Goal: Check status: Check status

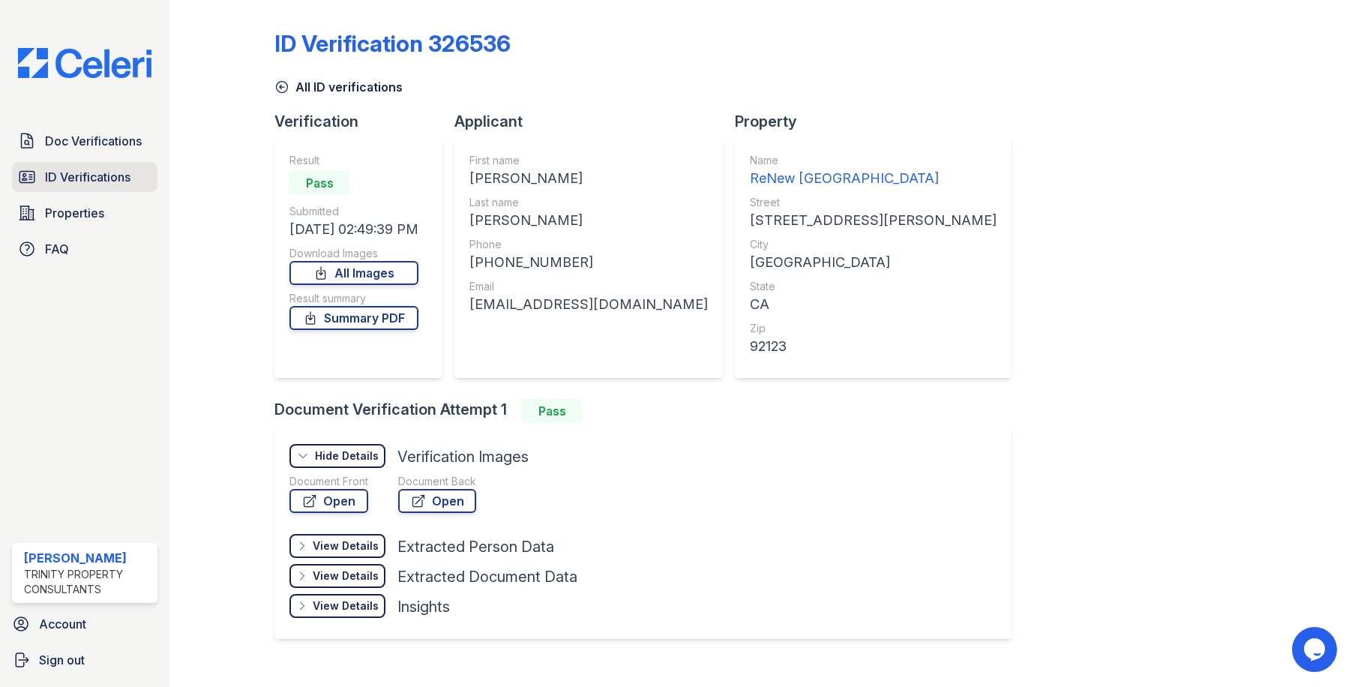
click at [122, 185] on span "ID Verifications" at bounding box center [88, 177] width 86 height 18
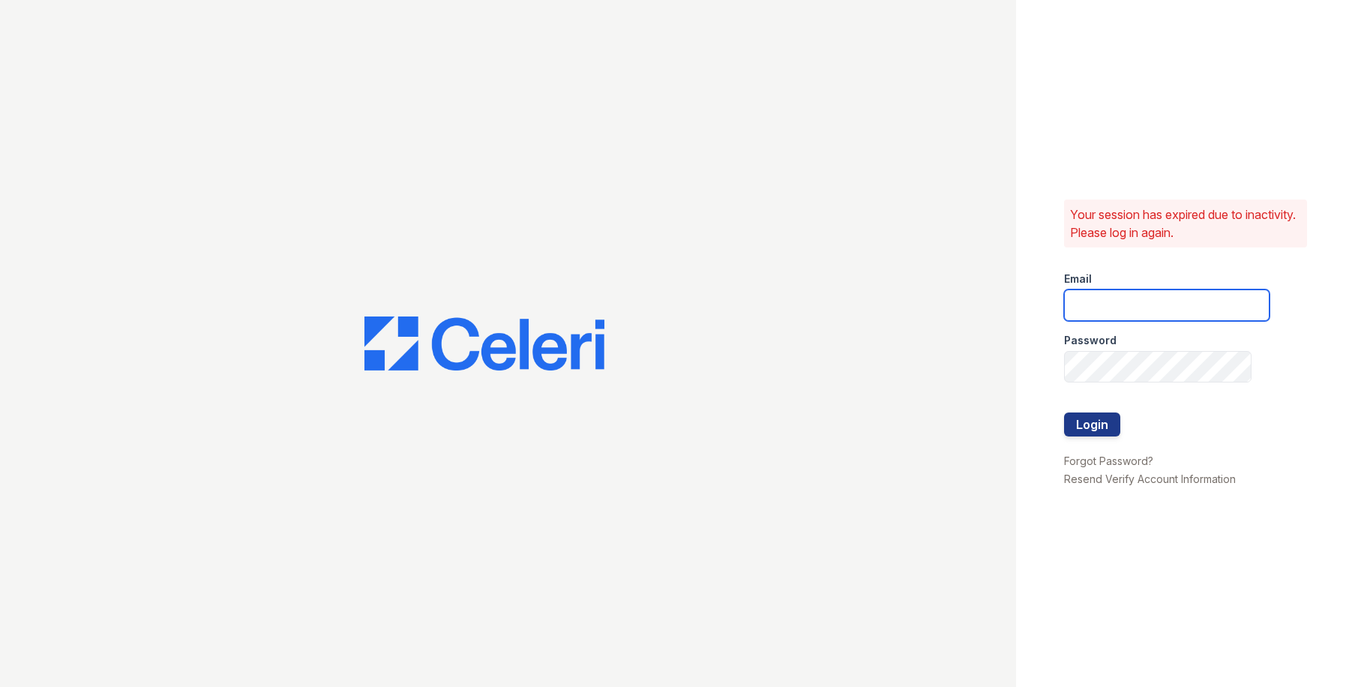
click at [1117, 298] on input "email" at bounding box center [1167, 306] width 206 height 32
type input "[EMAIL_ADDRESS][DOMAIN_NAME]"
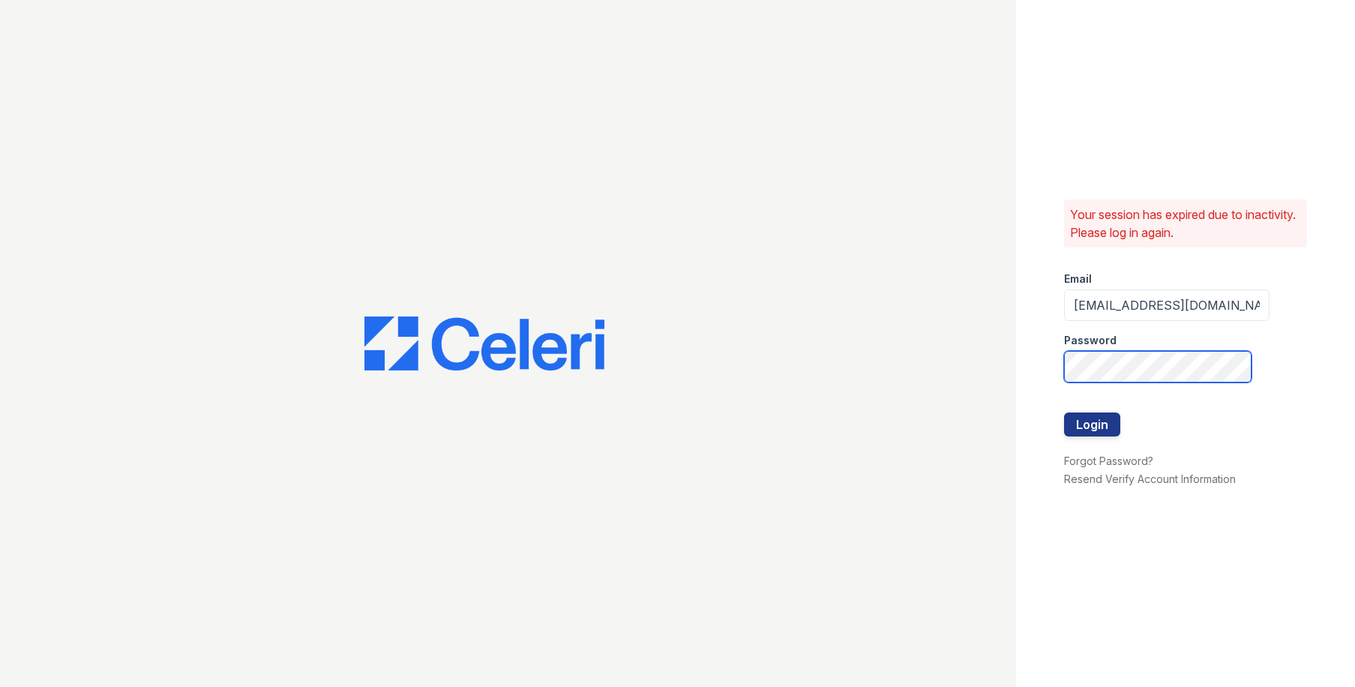
click at [1064, 413] on button "Login" at bounding box center [1092, 425] width 56 height 24
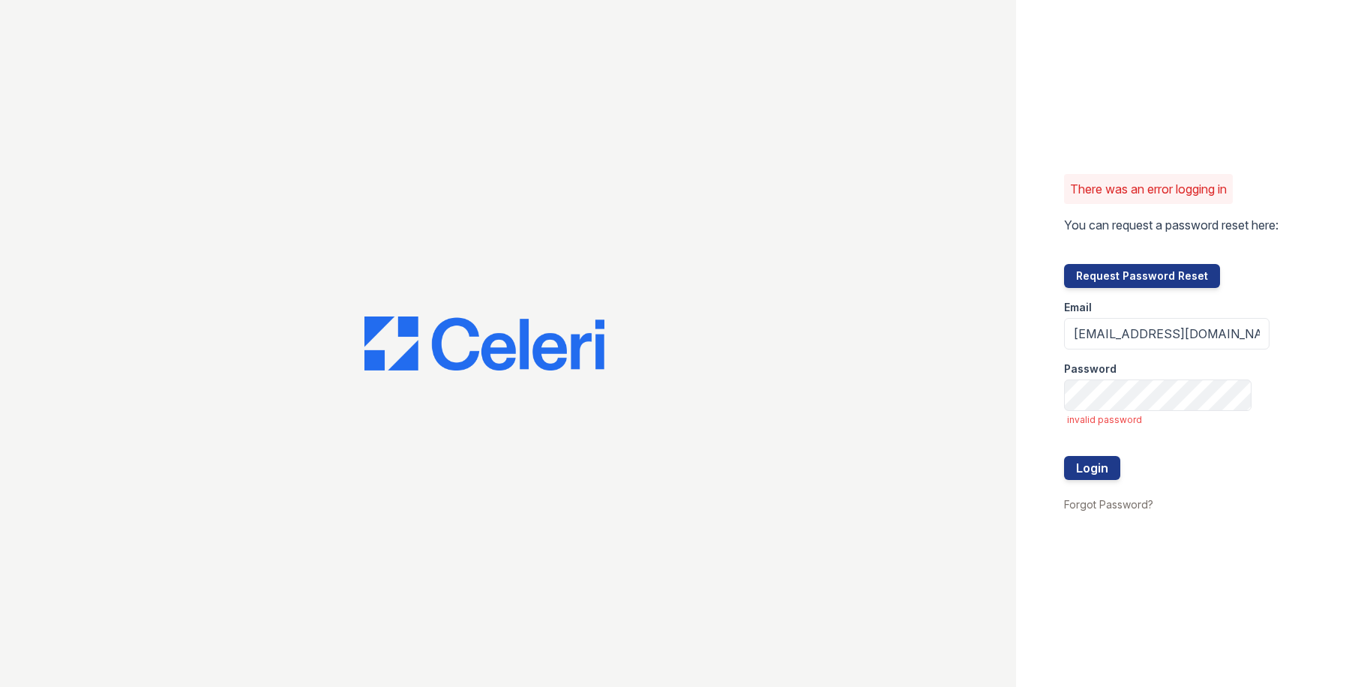
click at [1109, 413] on form "Email [EMAIL_ADDRESS][DOMAIN_NAME] Password invalid password Login" at bounding box center [1167, 391] width 206 height 207
click at [1064, 456] on button "Login" at bounding box center [1092, 468] width 56 height 24
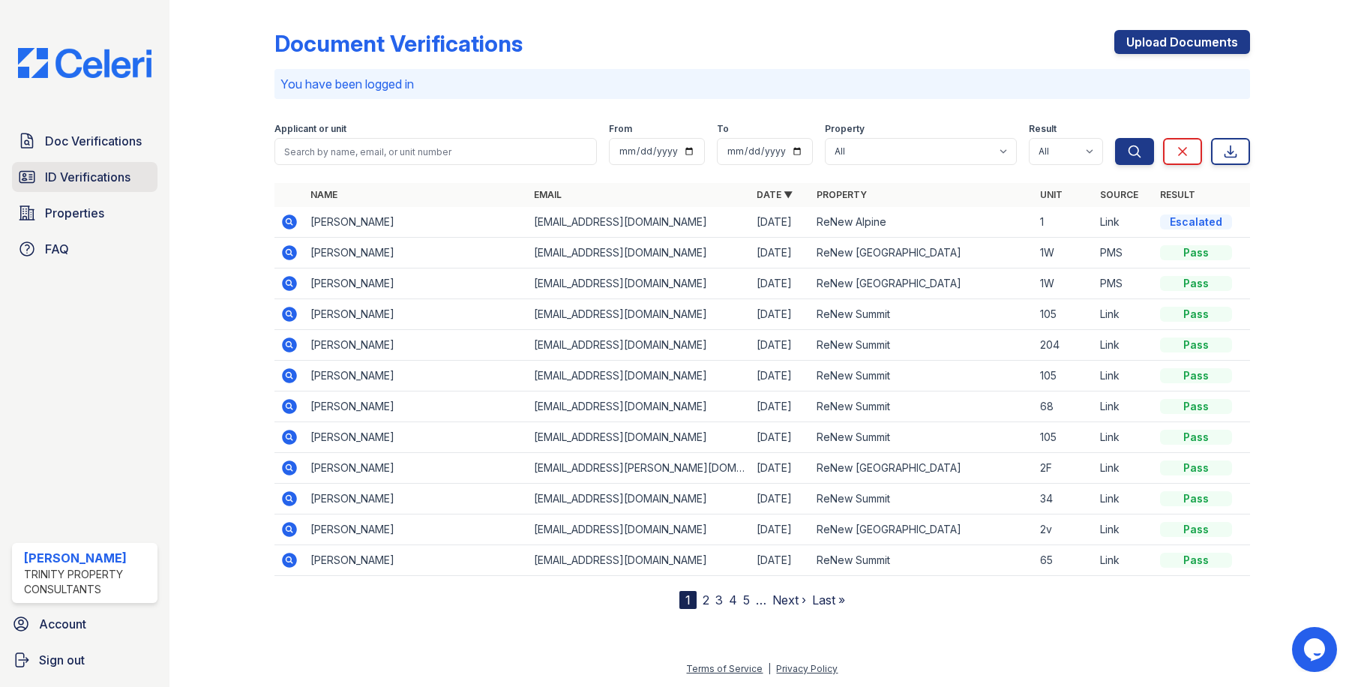
click at [99, 182] on span "ID Verifications" at bounding box center [88, 177] width 86 height 18
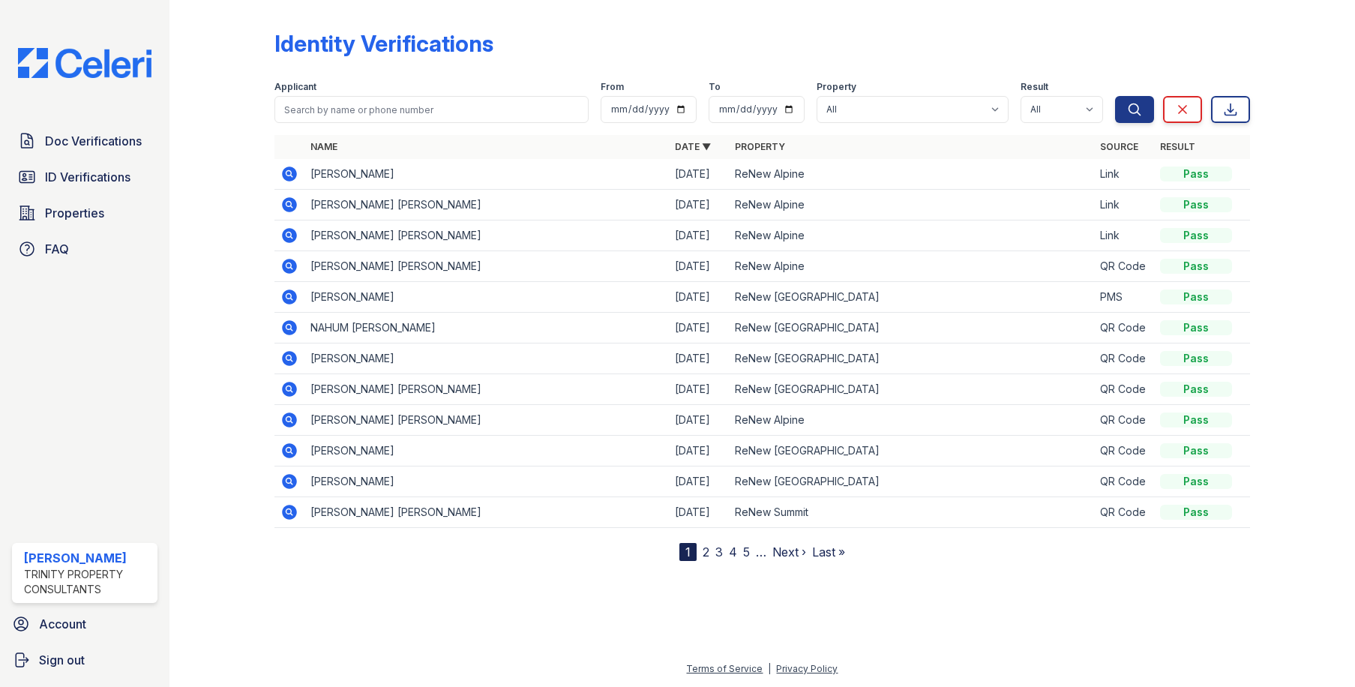
click at [292, 298] on icon at bounding box center [290, 297] width 15 height 15
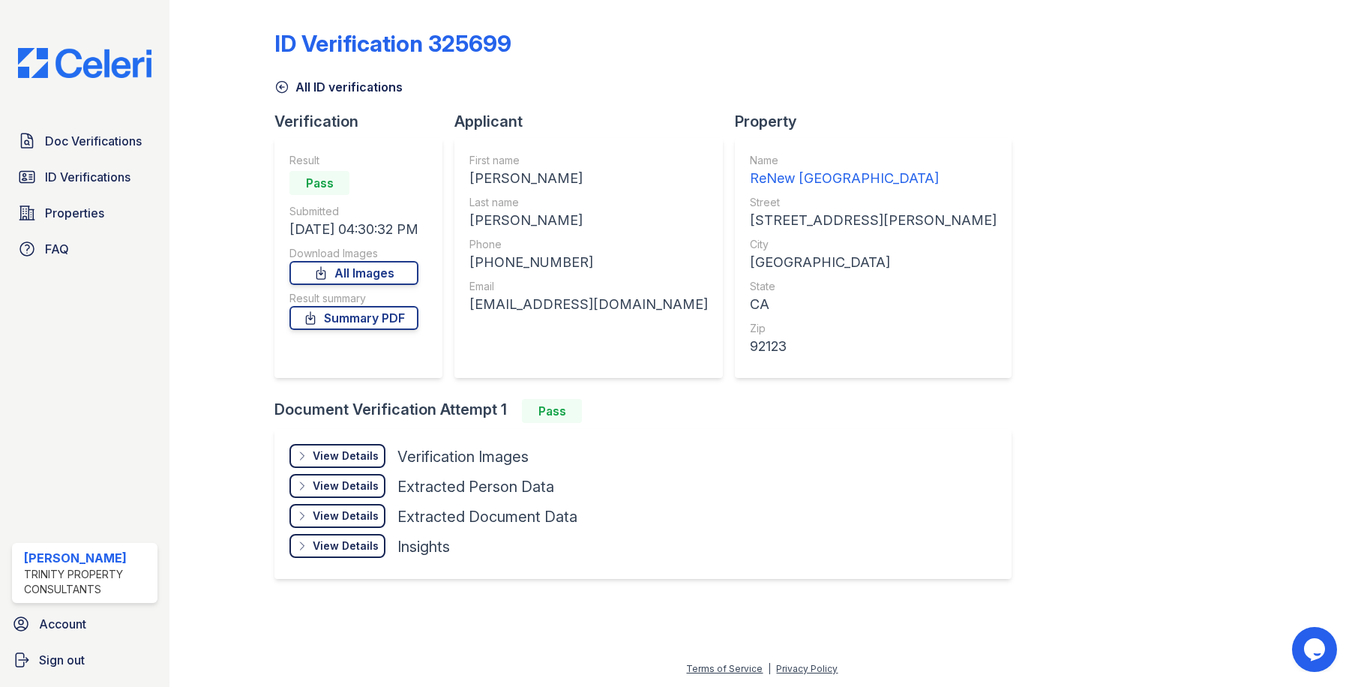
click at [356, 455] on div "View Details" at bounding box center [346, 456] width 66 height 15
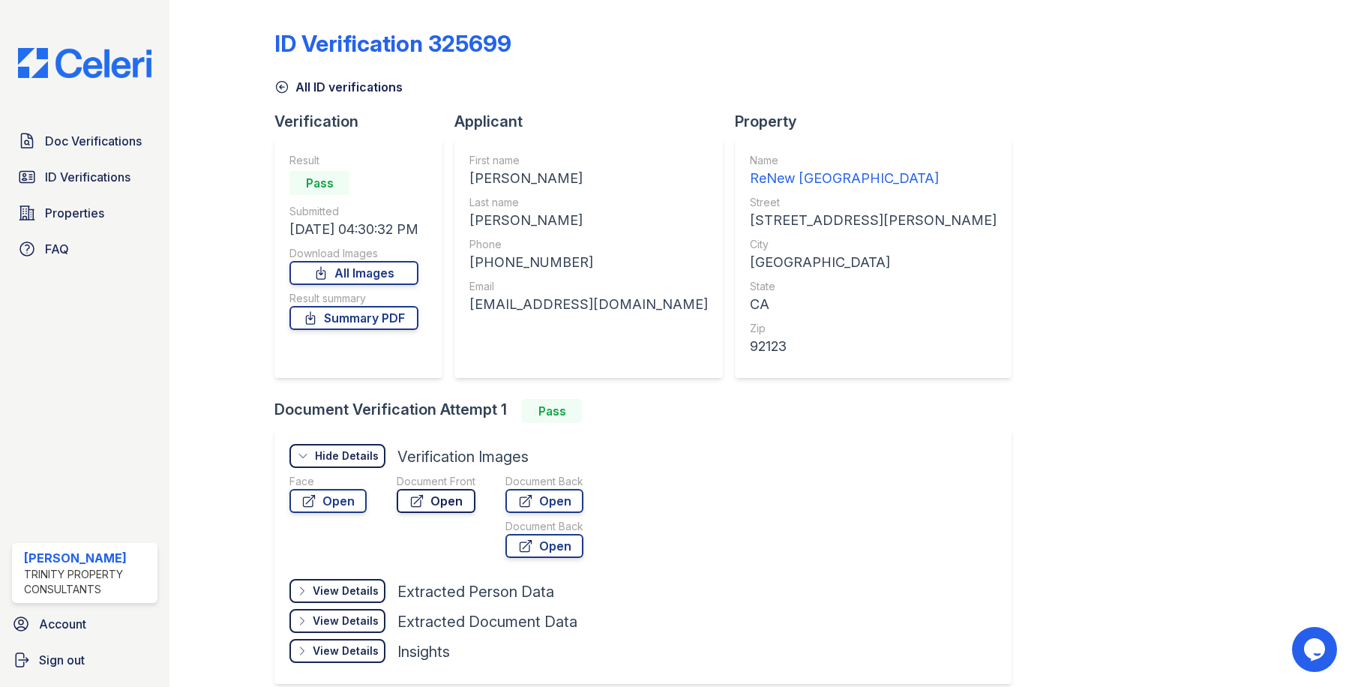
click at [434, 500] on link "Open" at bounding box center [436, 501] width 79 height 24
click at [85, 180] on span "ID Verifications" at bounding box center [88, 177] width 86 height 18
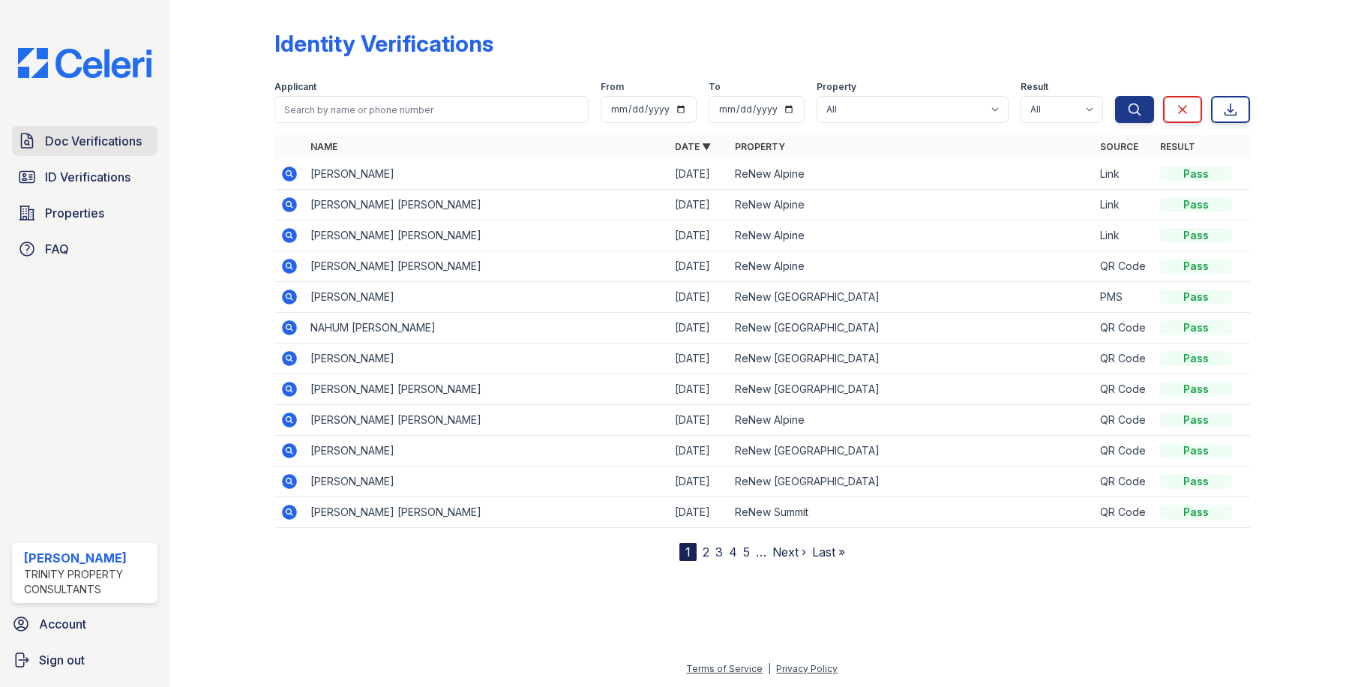
click at [92, 144] on span "Doc Verifications" at bounding box center [93, 141] width 97 height 18
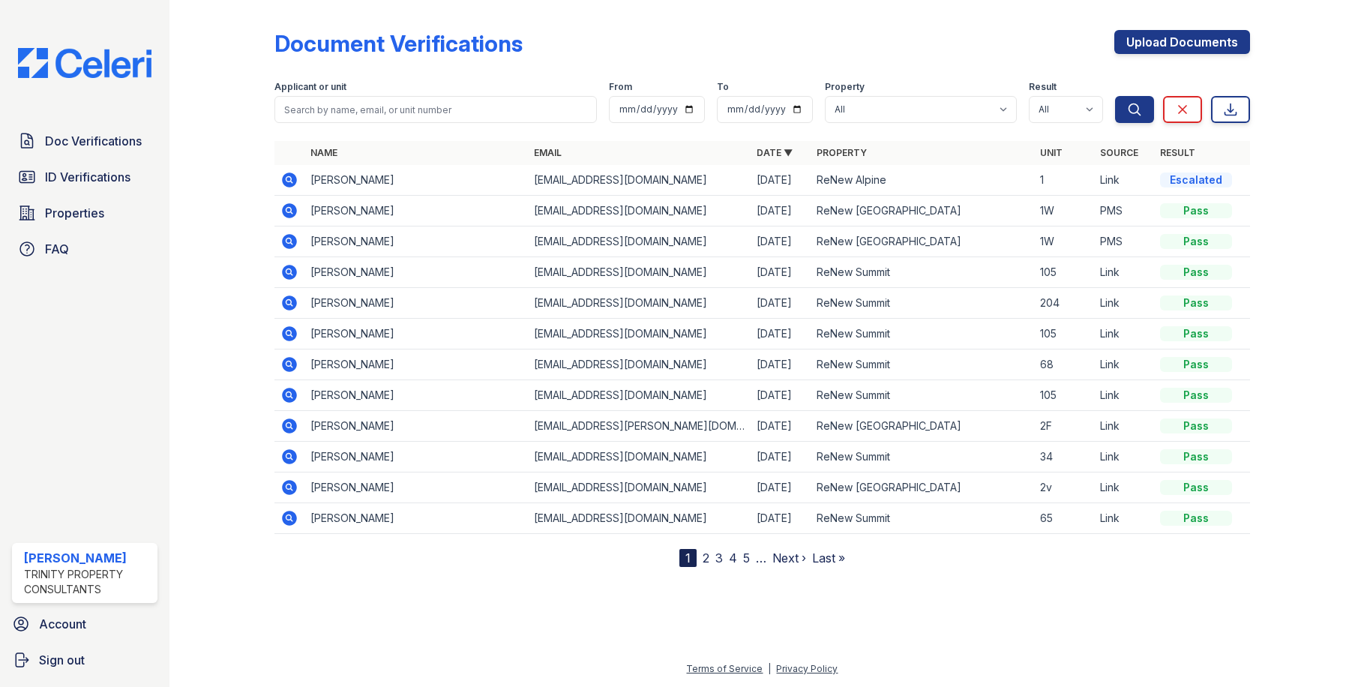
click at [290, 213] on icon at bounding box center [290, 210] width 15 height 15
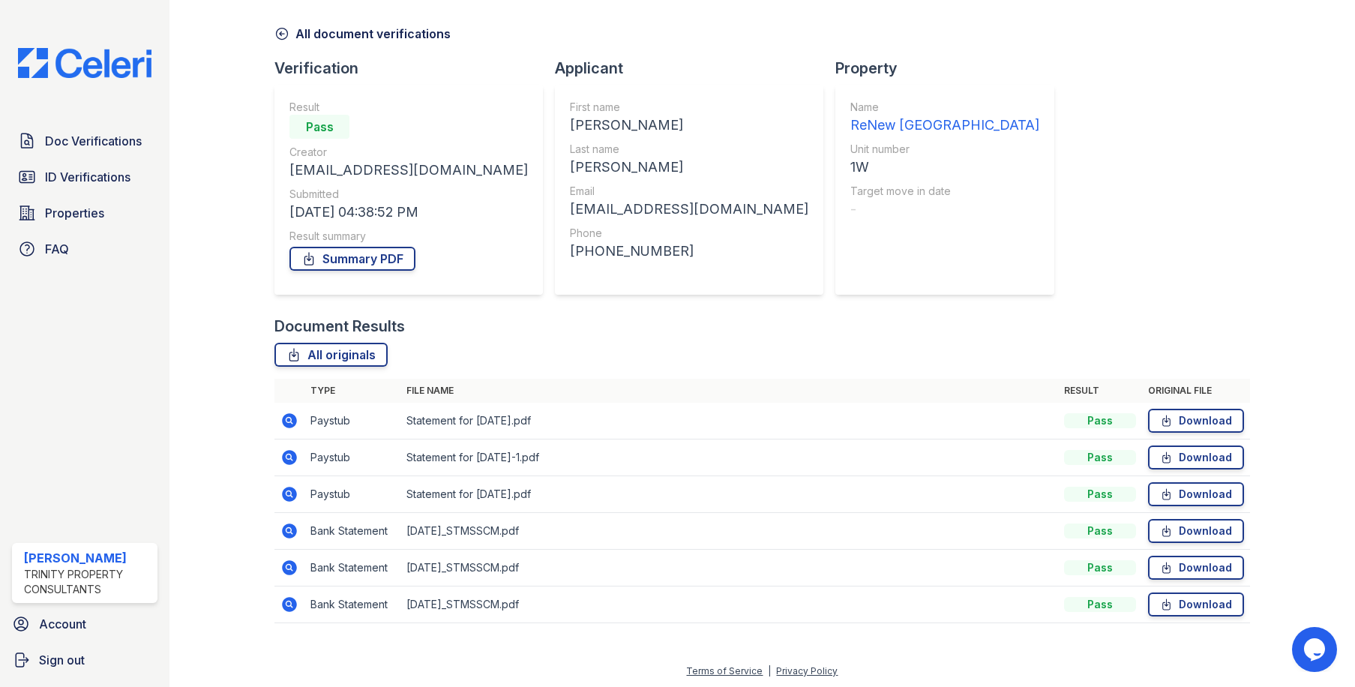
scroll to position [56, 0]
click at [283, 493] on icon at bounding box center [290, 492] width 15 height 15
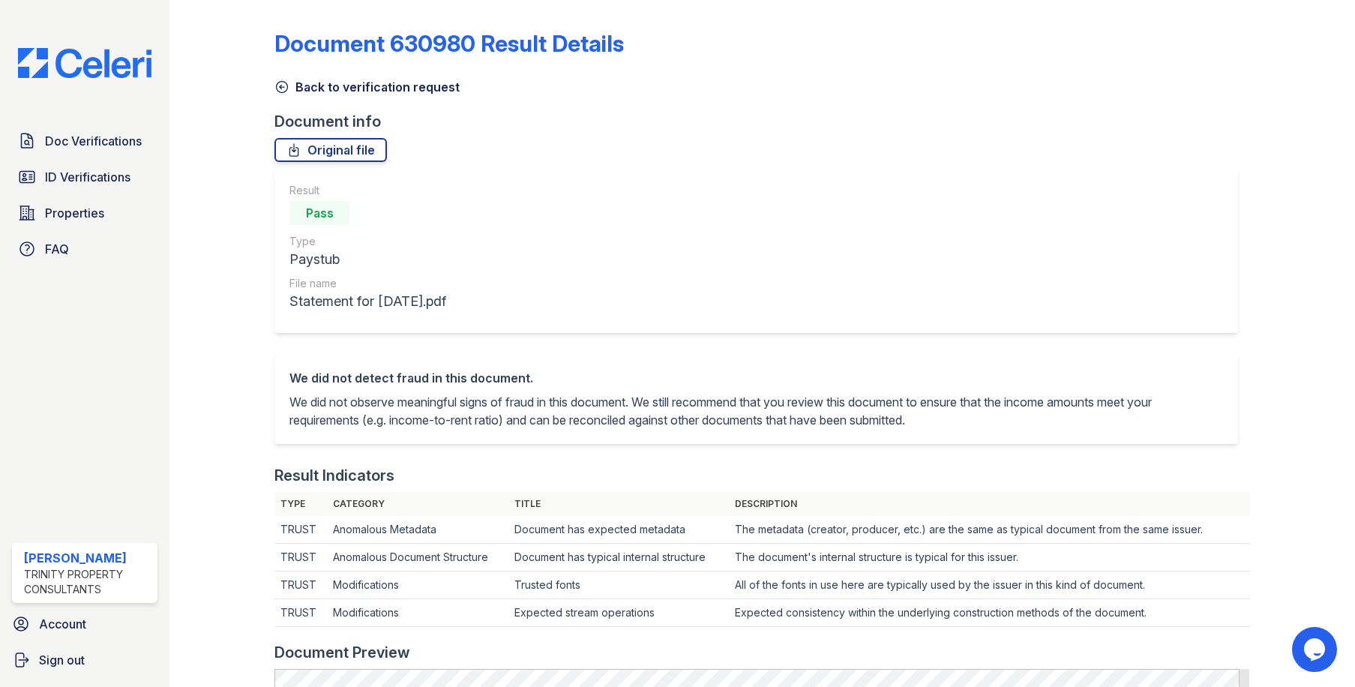
click at [280, 87] on icon at bounding box center [282, 87] width 11 height 11
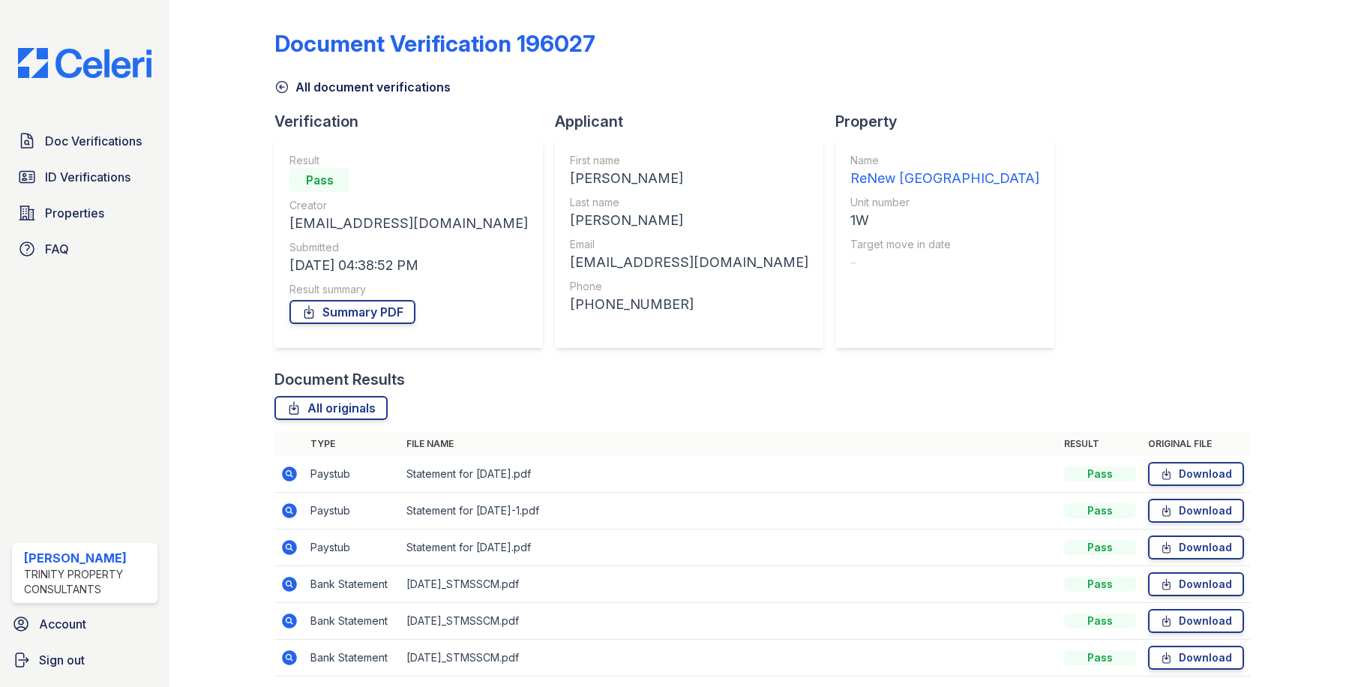
click at [287, 509] on icon at bounding box center [290, 511] width 18 height 18
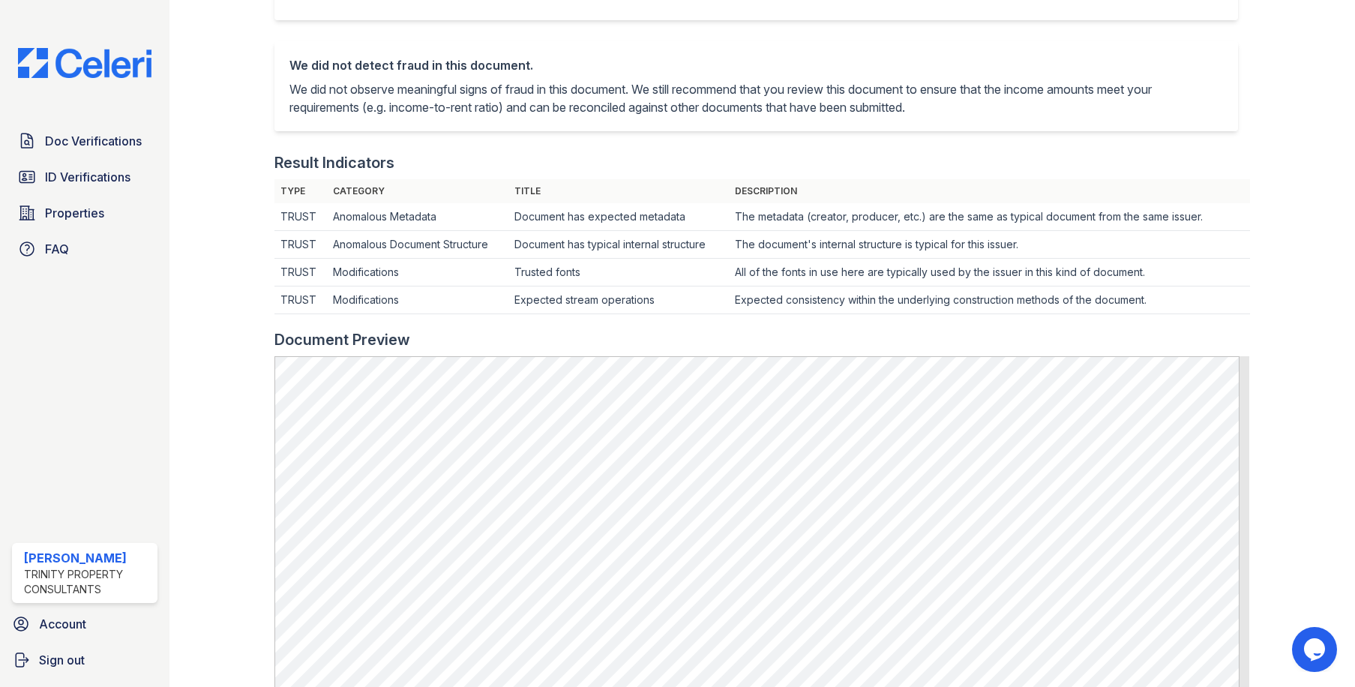
scroll to position [375, 0]
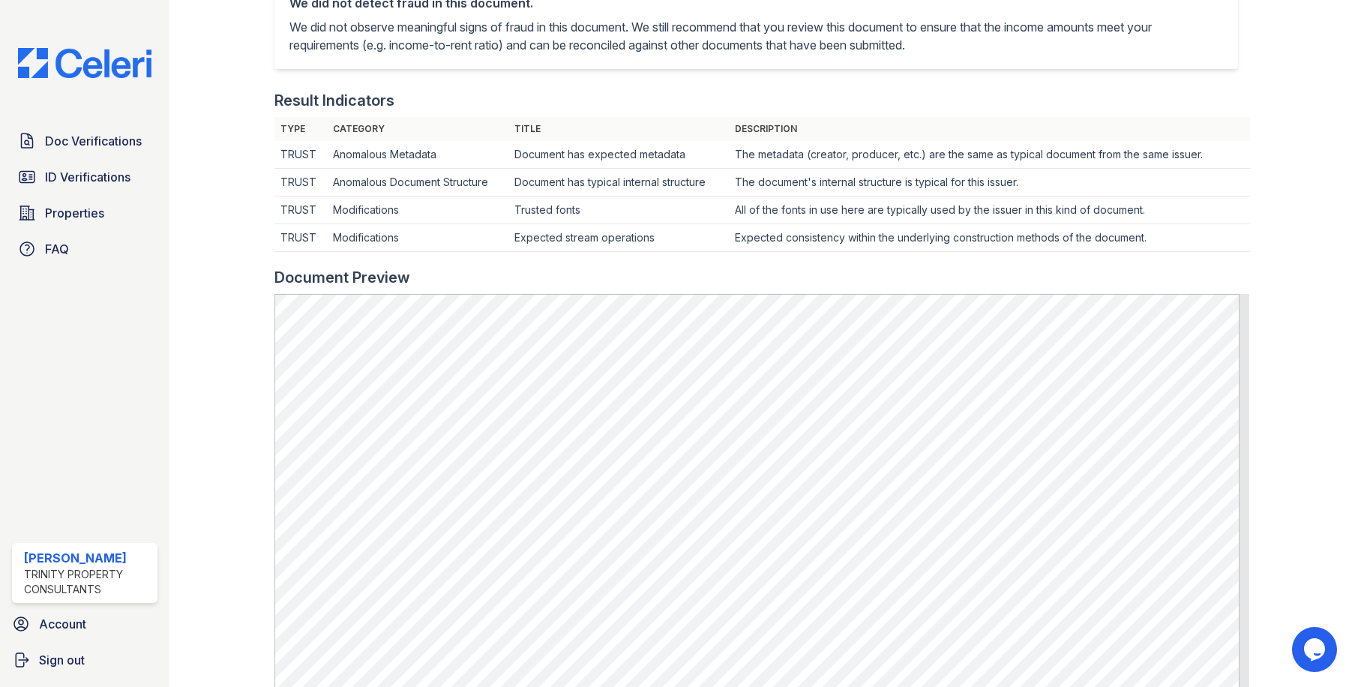
click at [240, 188] on div at bounding box center [234, 306] width 81 height 1350
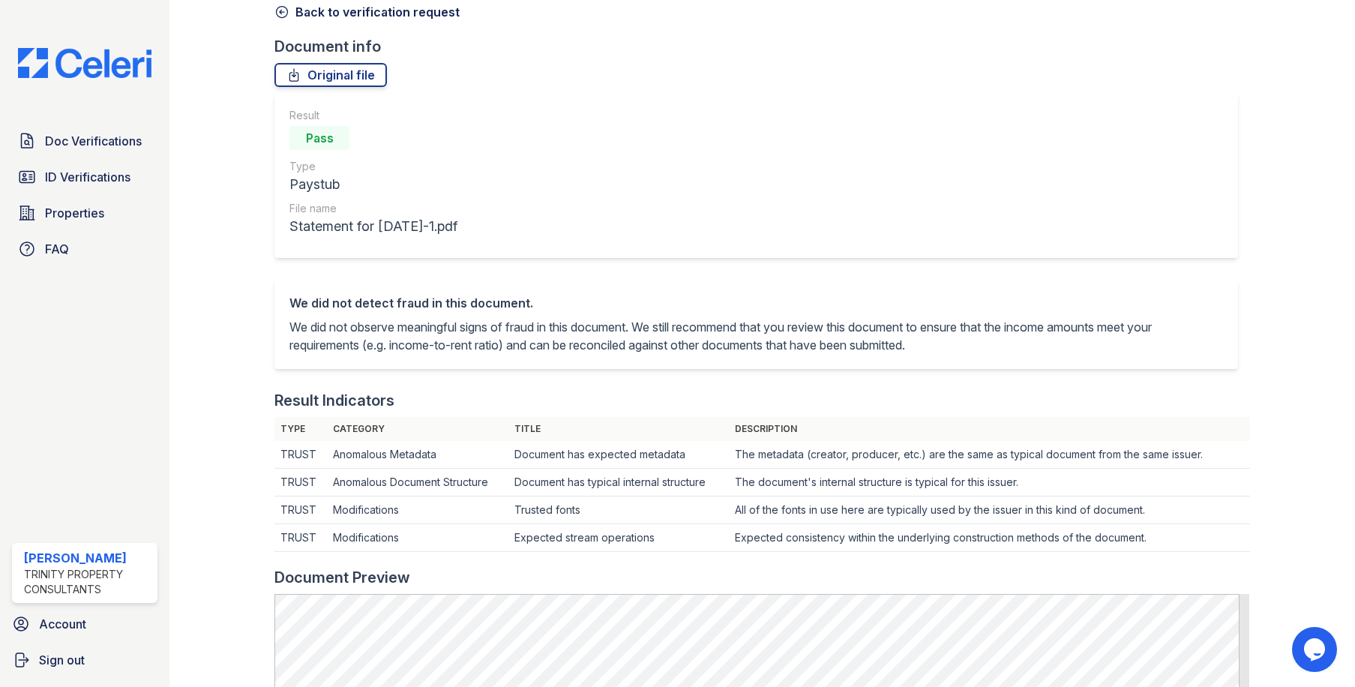
scroll to position [0, 0]
